Goal: Navigation & Orientation: Find specific page/section

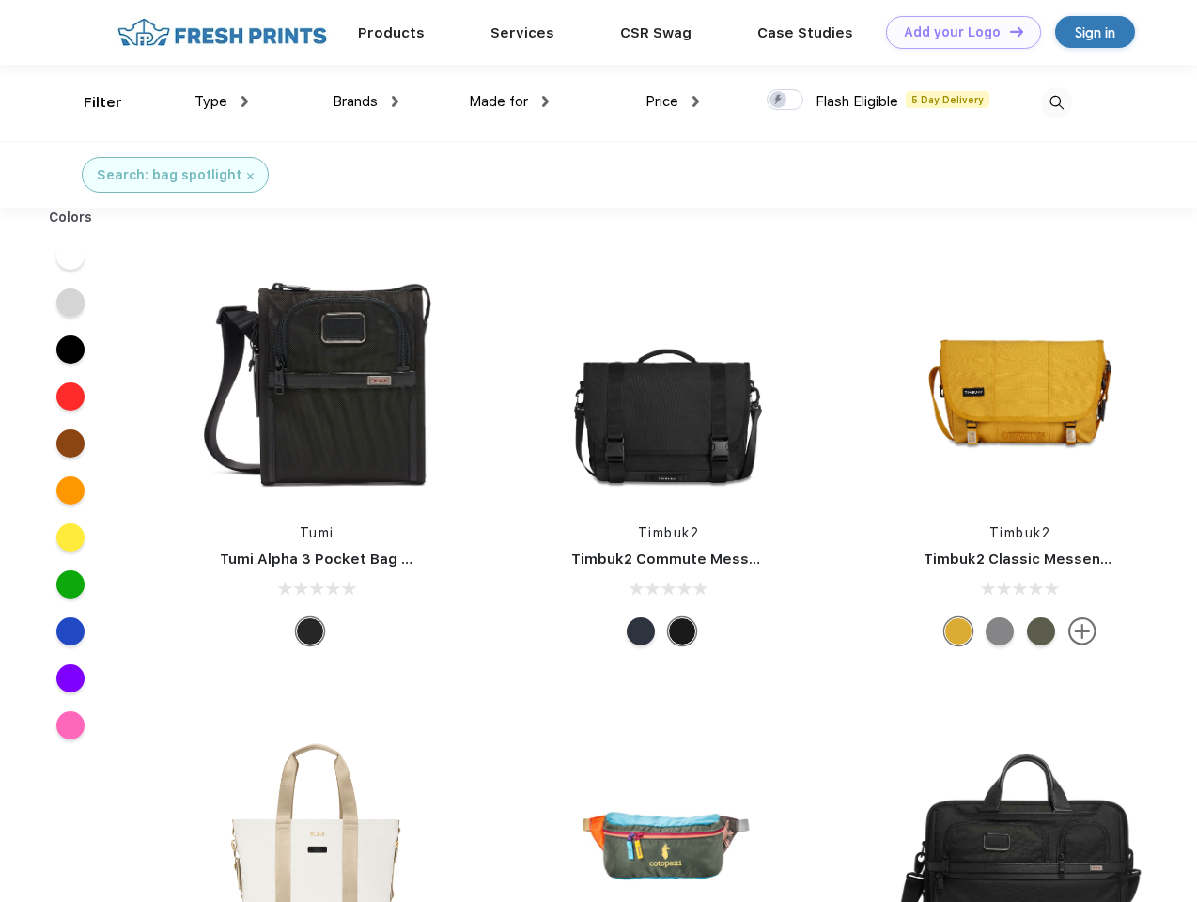
click at [957, 32] on link "Add your Logo Design Tool" at bounding box center [963, 32] width 155 height 33
click at [0, 0] on div "Design Tool" at bounding box center [0, 0] width 0 height 0
click at [1008, 31] on link "Add your Logo Design Tool" at bounding box center [963, 32] width 155 height 33
click at [90, 102] on div "Filter" at bounding box center [103, 103] width 39 height 22
click at [222, 102] on span "Type" at bounding box center [211, 101] width 33 height 17
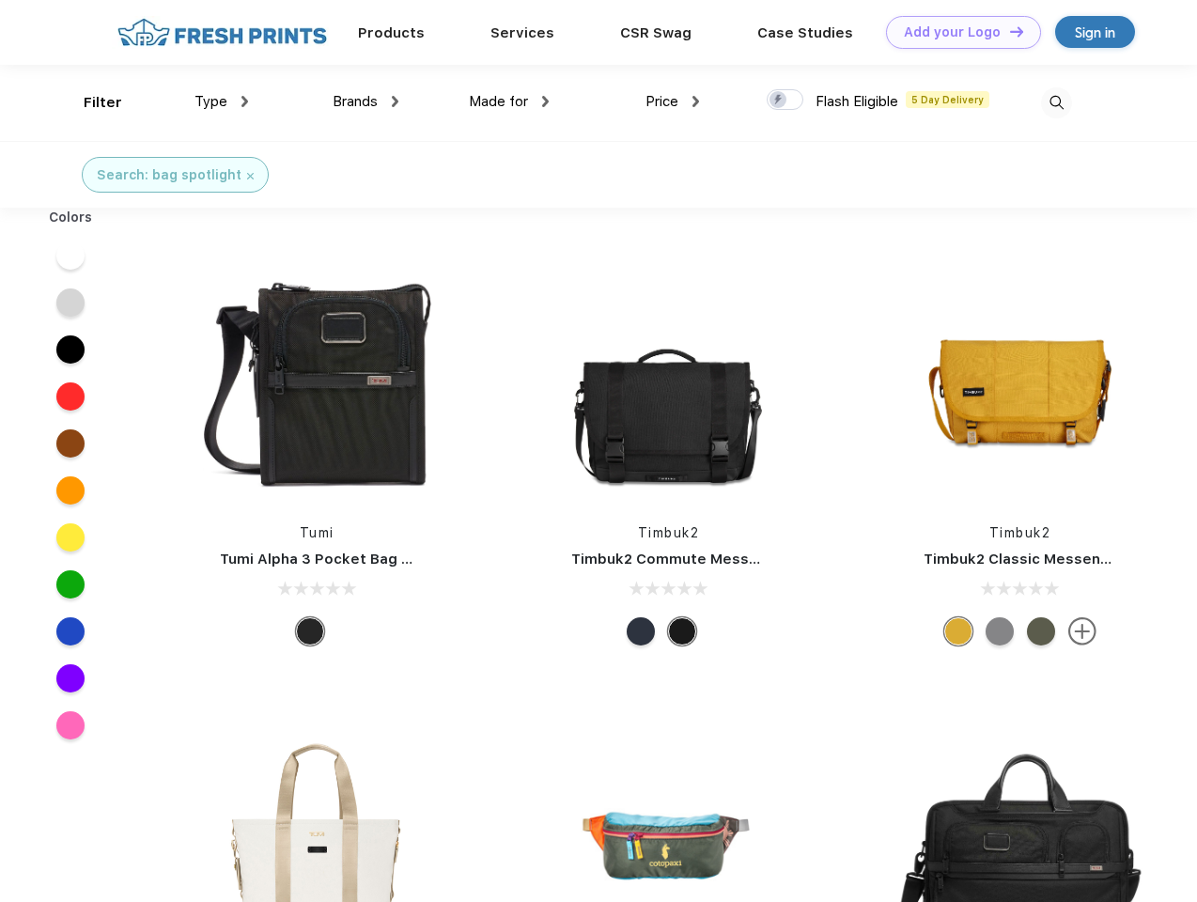
click at [366, 102] on span "Brands" at bounding box center [355, 101] width 45 height 17
click at [509, 102] on span "Made for" at bounding box center [498, 101] width 59 height 17
click at [673, 102] on span "Price" at bounding box center [662, 101] width 33 height 17
click at [786, 101] on div at bounding box center [785, 99] width 37 height 21
click at [779, 101] on input "checkbox" at bounding box center [773, 94] width 12 height 12
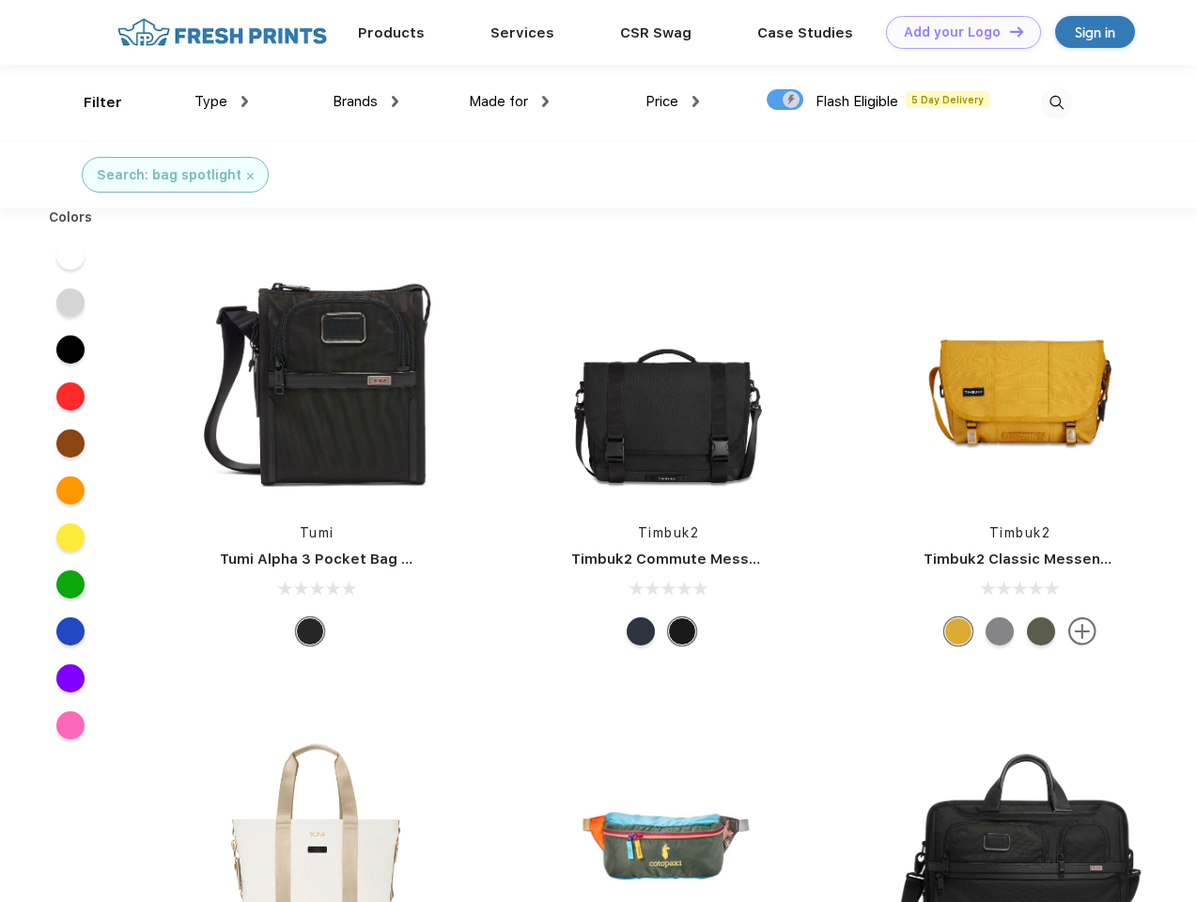
click at [1056, 102] on img at bounding box center [1056, 102] width 31 height 31
